Goal: Find specific page/section: Find specific page/section

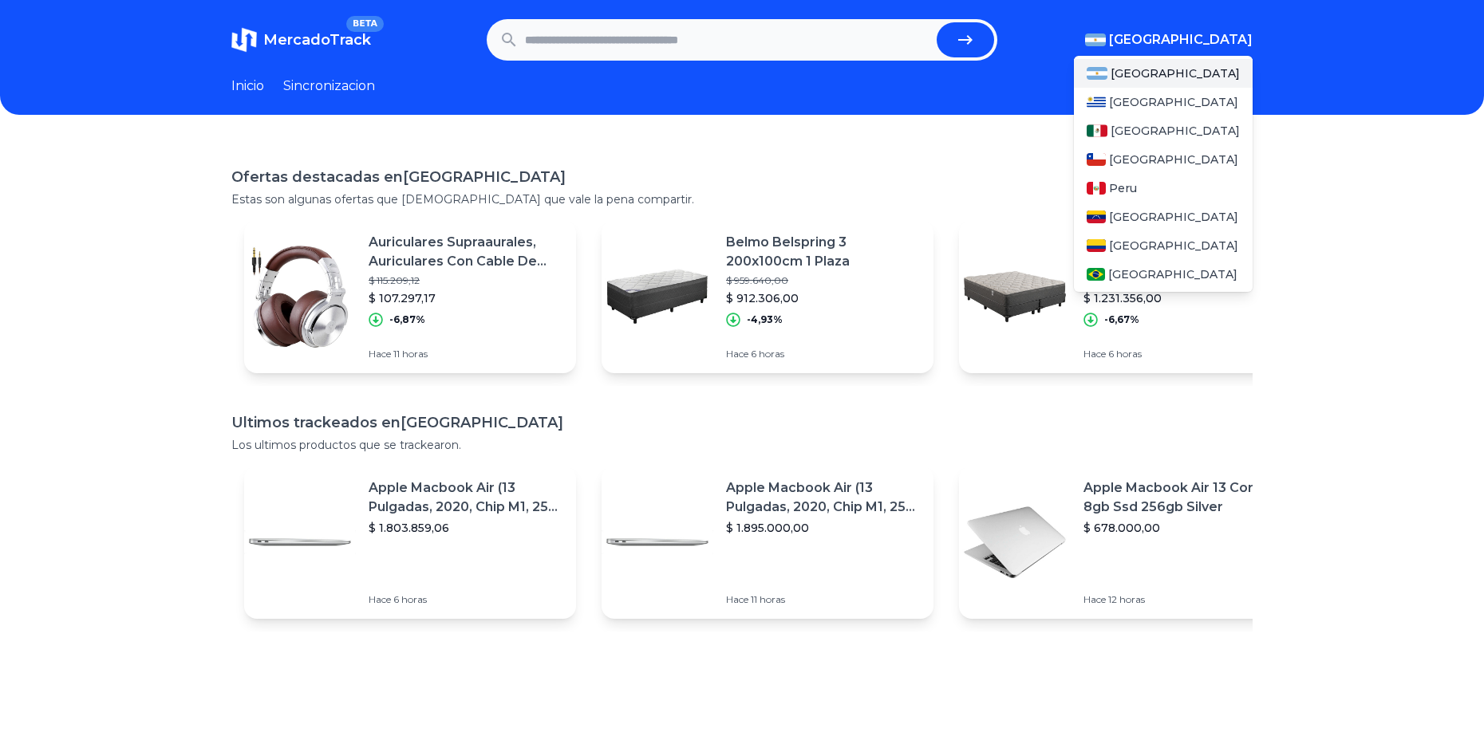
click at [1217, 41] on span "[GEOGRAPHIC_DATA]" at bounding box center [1181, 39] width 144 height 19
click at [1123, 136] on span "[GEOGRAPHIC_DATA]" at bounding box center [1175, 131] width 129 height 16
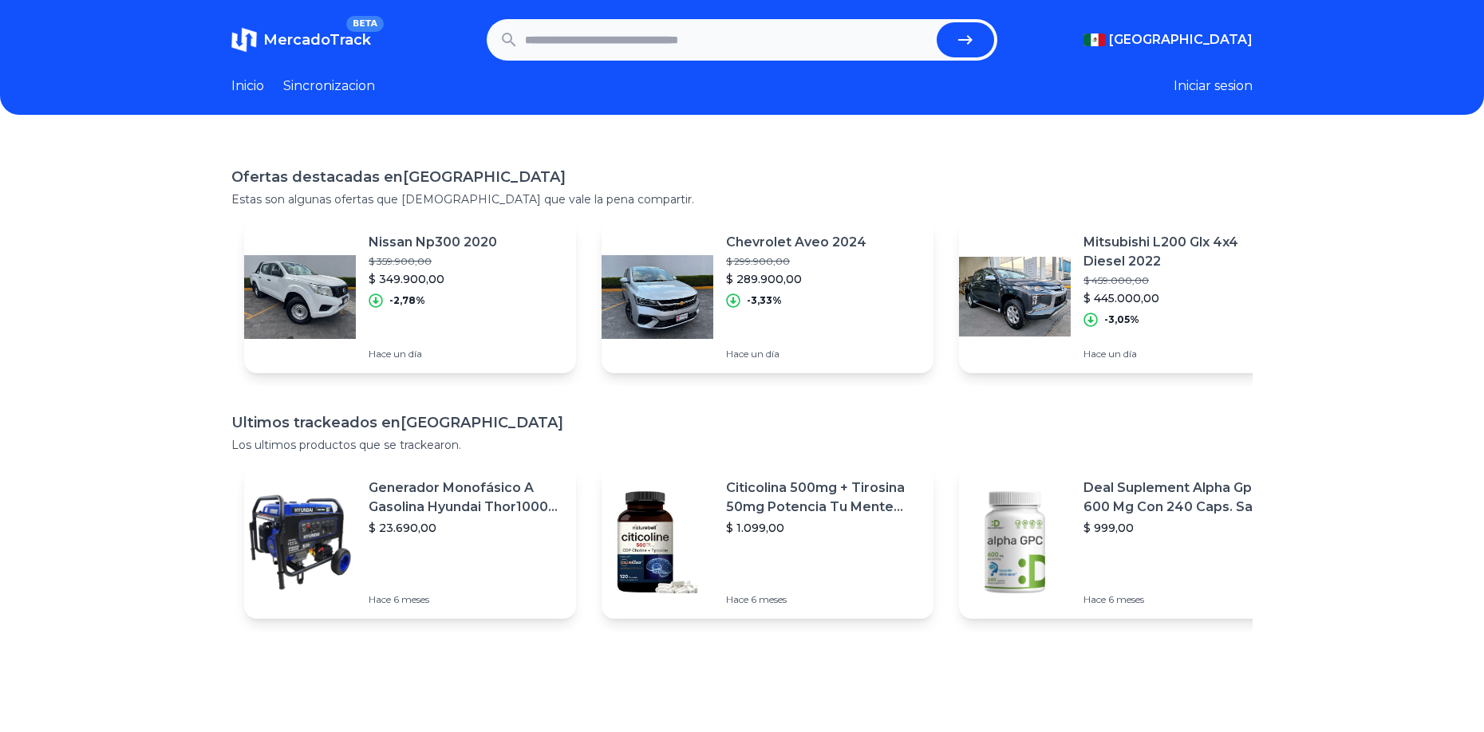
click at [751, 160] on div "Ofertas destacadas en [GEOGRAPHIC_DATA] Estas son algunas ofertas que [DEMOGRAP…" at bounding box center [742, 506] width 1484 height 732
click at [551, 40] on input "text" at bounding box center [727, 39] width 405 height 35
paste input "**********"
type input "*"
